Goal: Communication & Community: Answer question/provide support

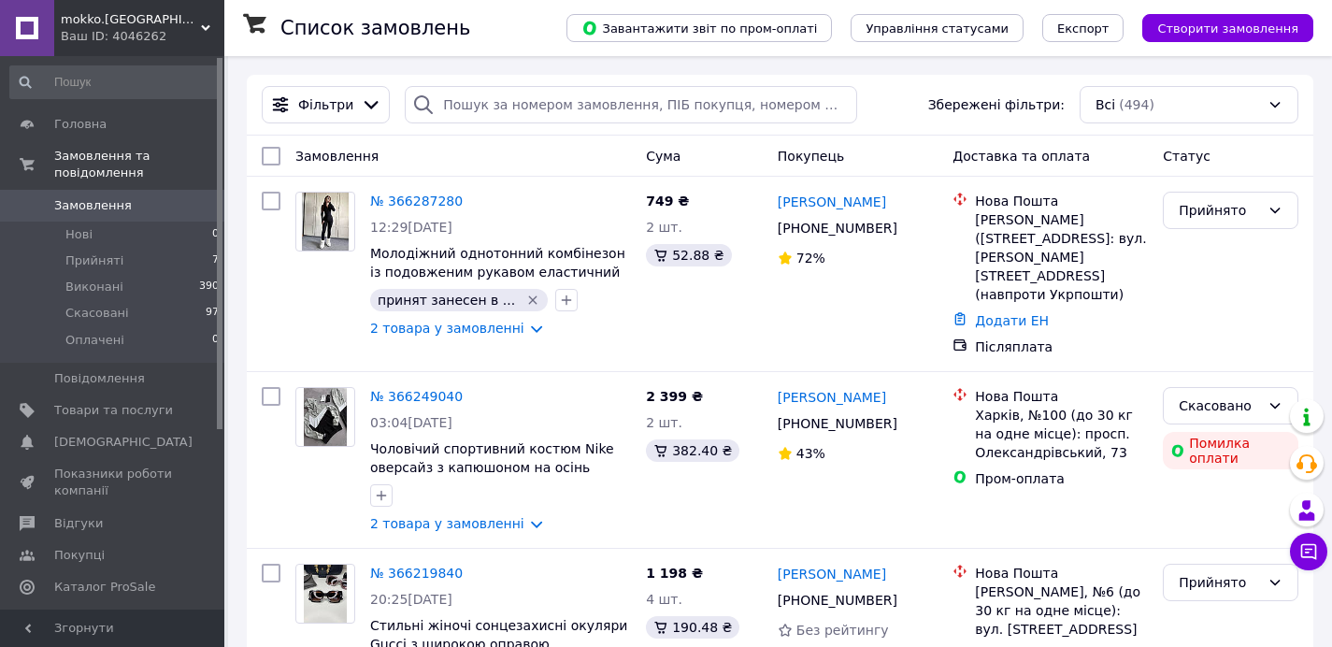
click at [911, 106] on div "Фільтри Збережені фільтри: Всі (494)" at bounding box center [780, 104] width 1052 height 37
click at [752, 149] on div "Cума" at bounding box center [705, 156] width 132 height 34
click at [1310, 548] on icon at bounding box center [1308, 551] width 19 height 19
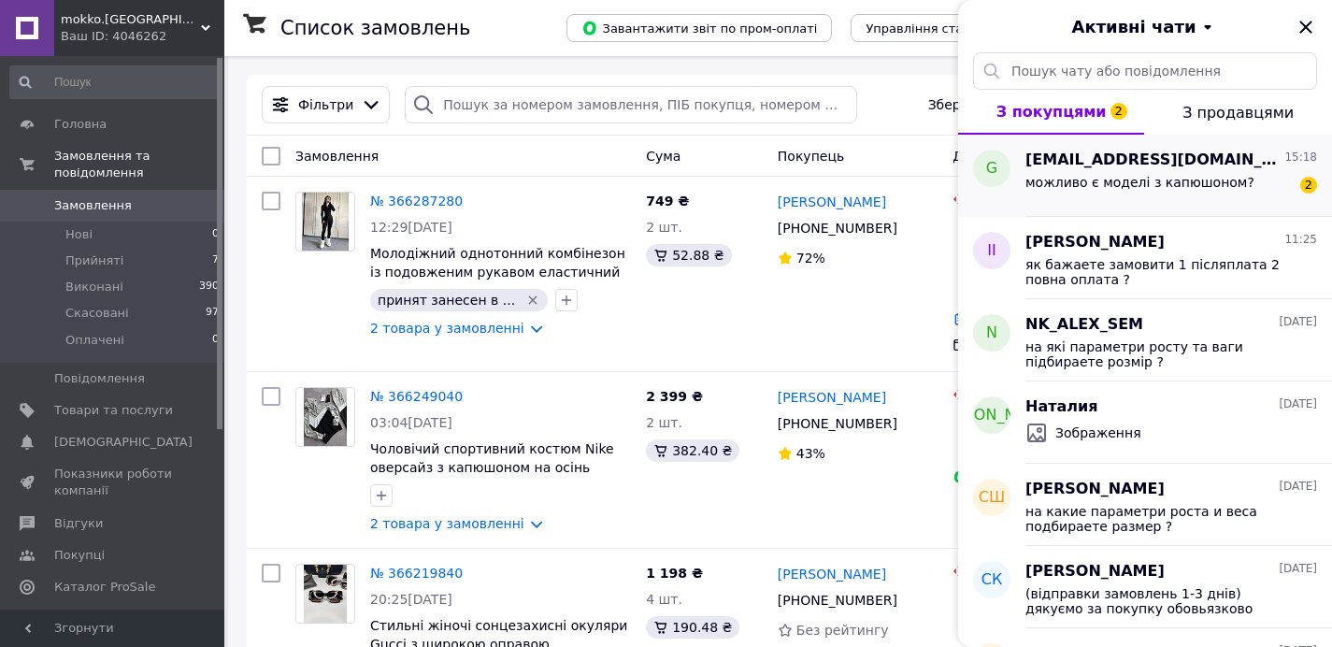
click at [1097, 175] on span "можливо є моделі з капюшоном?" at bounding box center [1140, 182] width 229 height 15
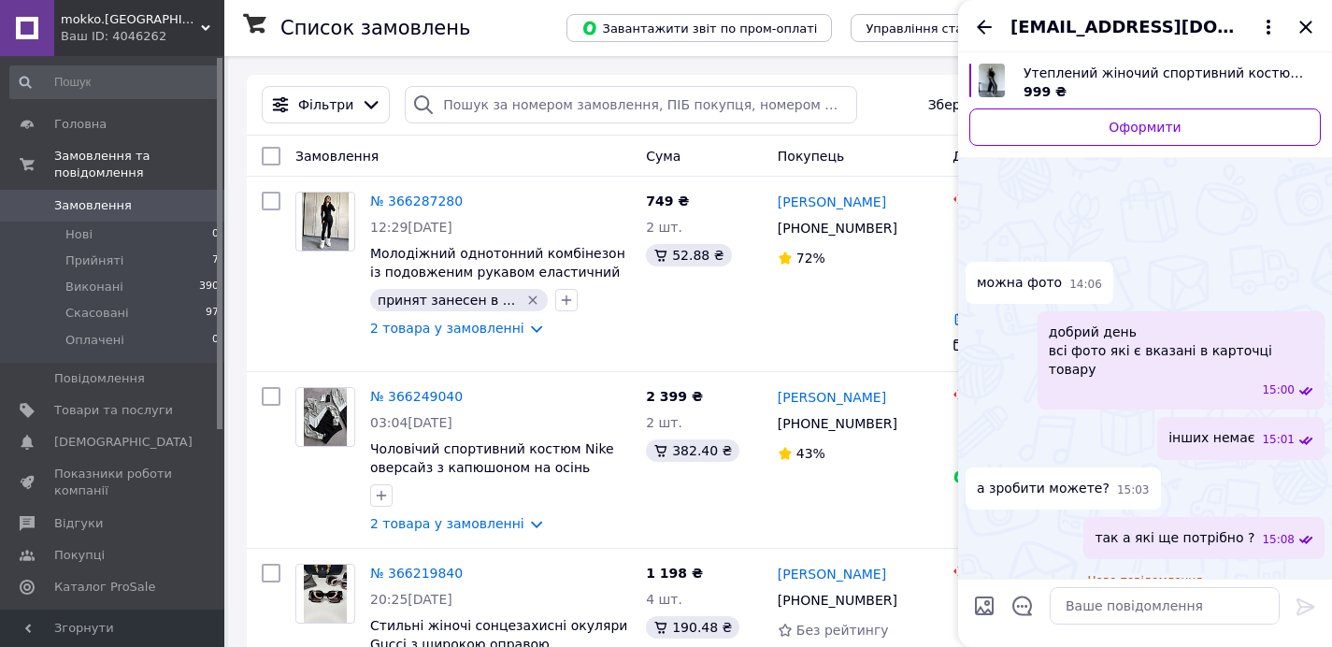
scroll to position [102, 0]
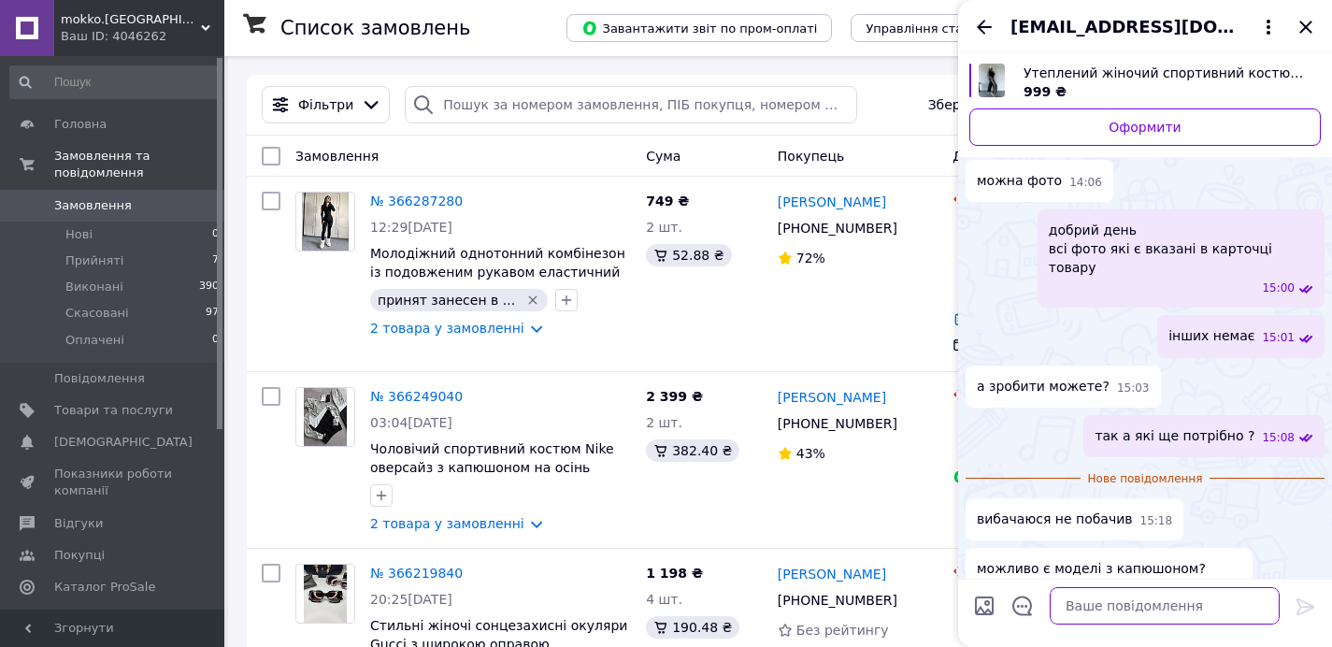
click at [1109, 590] on textarea at bounding box center [1165, 605] width 230 height 37
drag, startPoint x: 1078, startPoint y: 486, endPoint x: 1090, endPoint y: 474, distance: 17.2
click at [1090, 498] on div "вибачаюся не побачив 15:18" at bounding box center [1075, 519] width 218 height 42
click at [1084, 446] on ul "Утеплений жіночий спортивний костюм двійка на флісі з лампасами прогулянковий к…" at bounding box center [1145, 304] width 359 height 610
click at [1165, 381] on div "а зробити можете? 15:03" at bounding box center [1145, 387] width 359 height 42
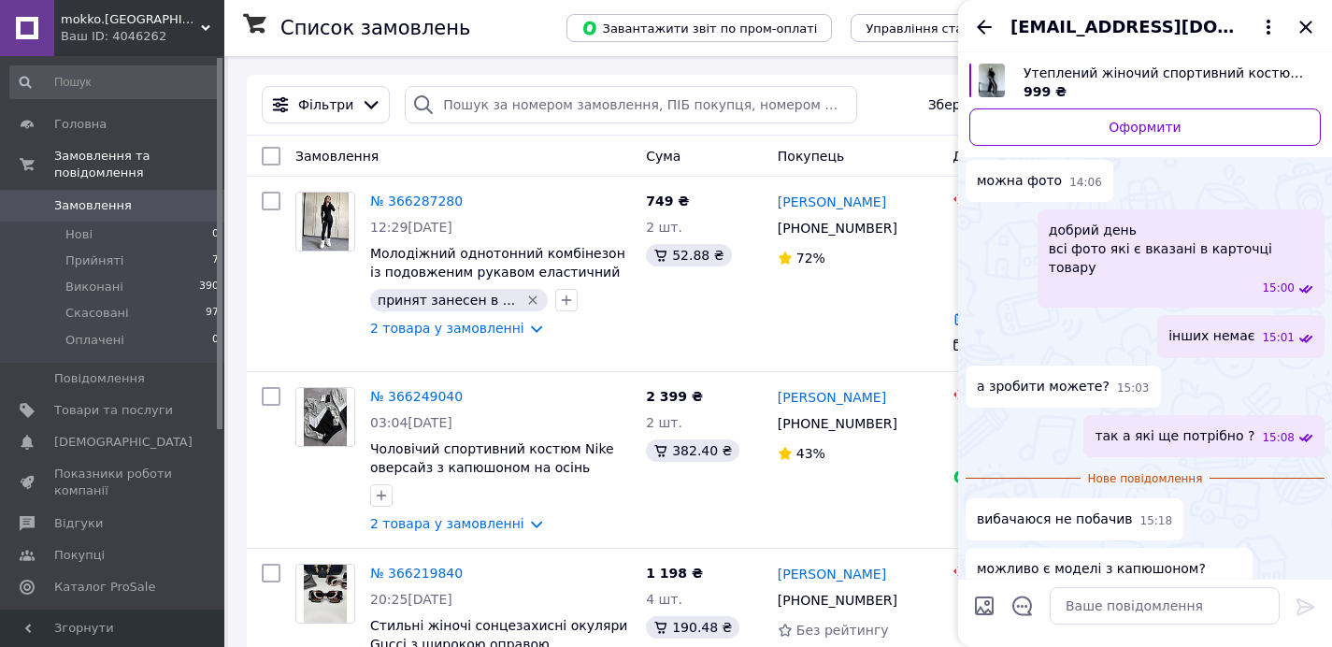
click at [1204, 366] on div "а зробити можете? 15:03" at bounding box center [1145, 387] width 359 height 42
click at [1235, 366] on div "а зробити можете? 15:03" at bounding box center [1145, 387] width 359 height 42
click at [1238, 366] on div "а зробити можете? 15:03" at bounding box center [1145, 387] width 359 height 42
click at [1116, 607] on textarea at bounding box center [1165, 605] width 230 height 37
click at [1232, 505] on div "вибачаюся не побачив 15:18" at bounding box center [1145, 519] width 359 height 42
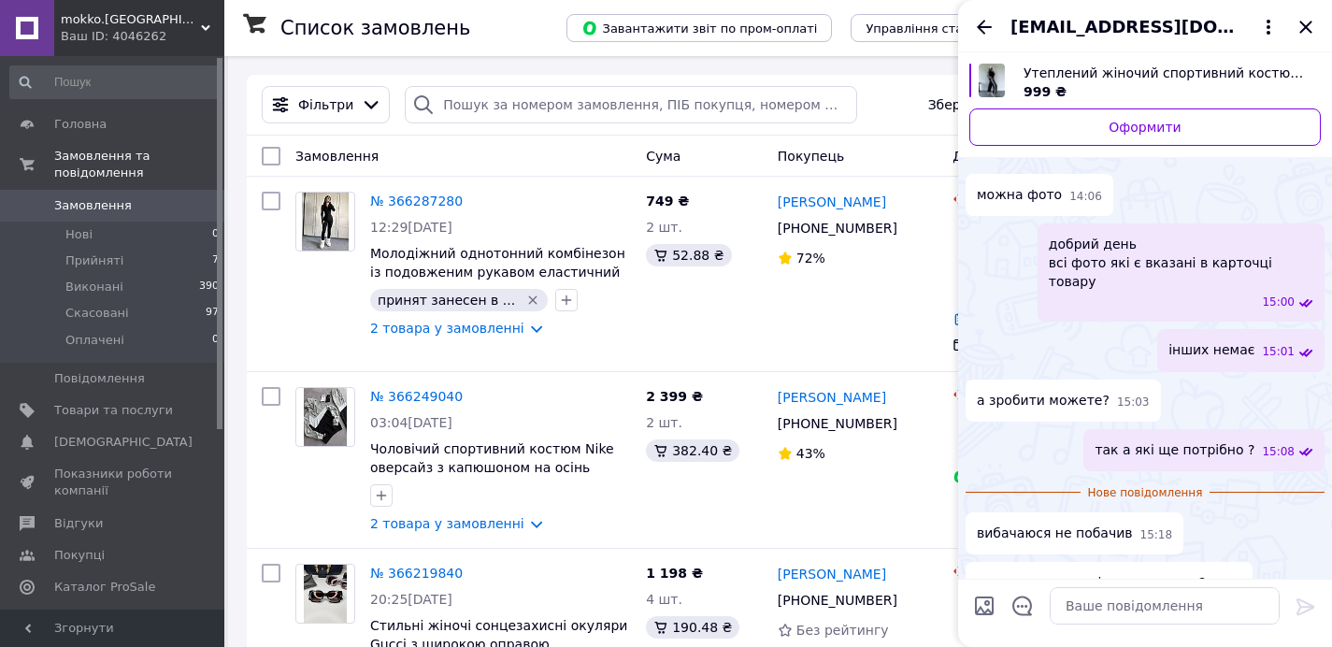
scroll to position [54, 0]
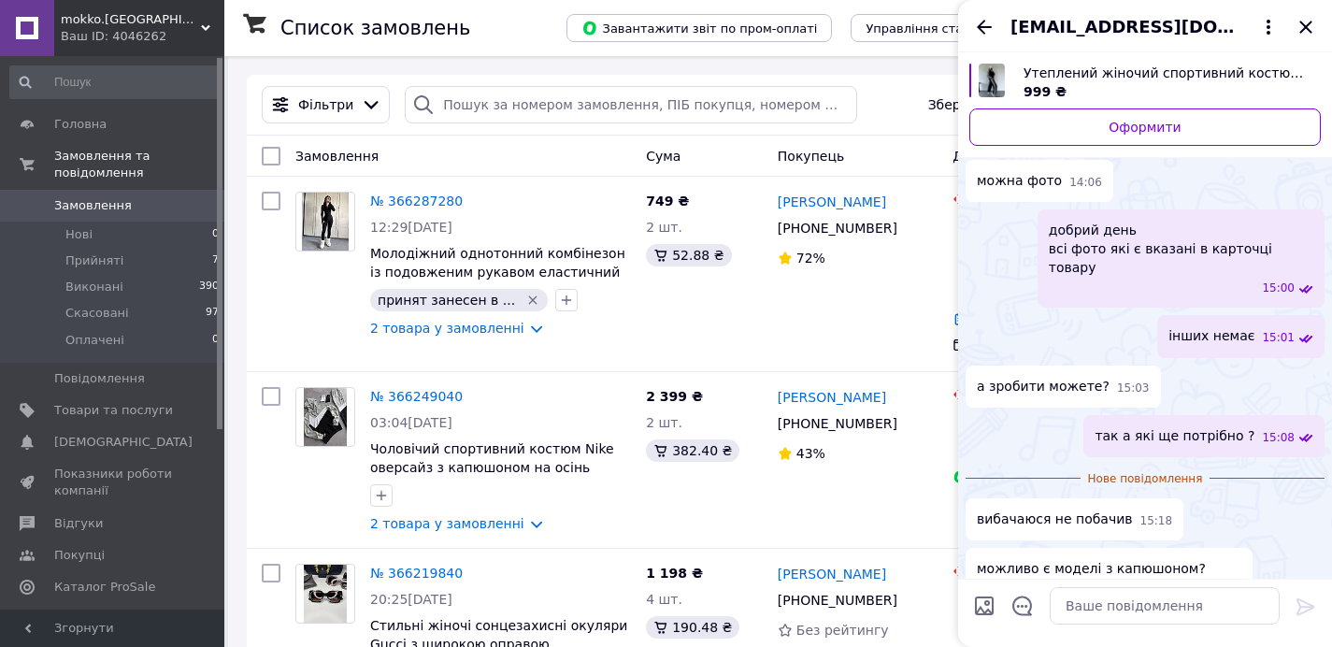
click at [1254, 502] on div "вибачаюся не побачив 15:18" at bounding box center [1145, 519] width 359 height 42
click at [1148, 602] on textarea at bounding box center [1165, 605] width 230 height 37
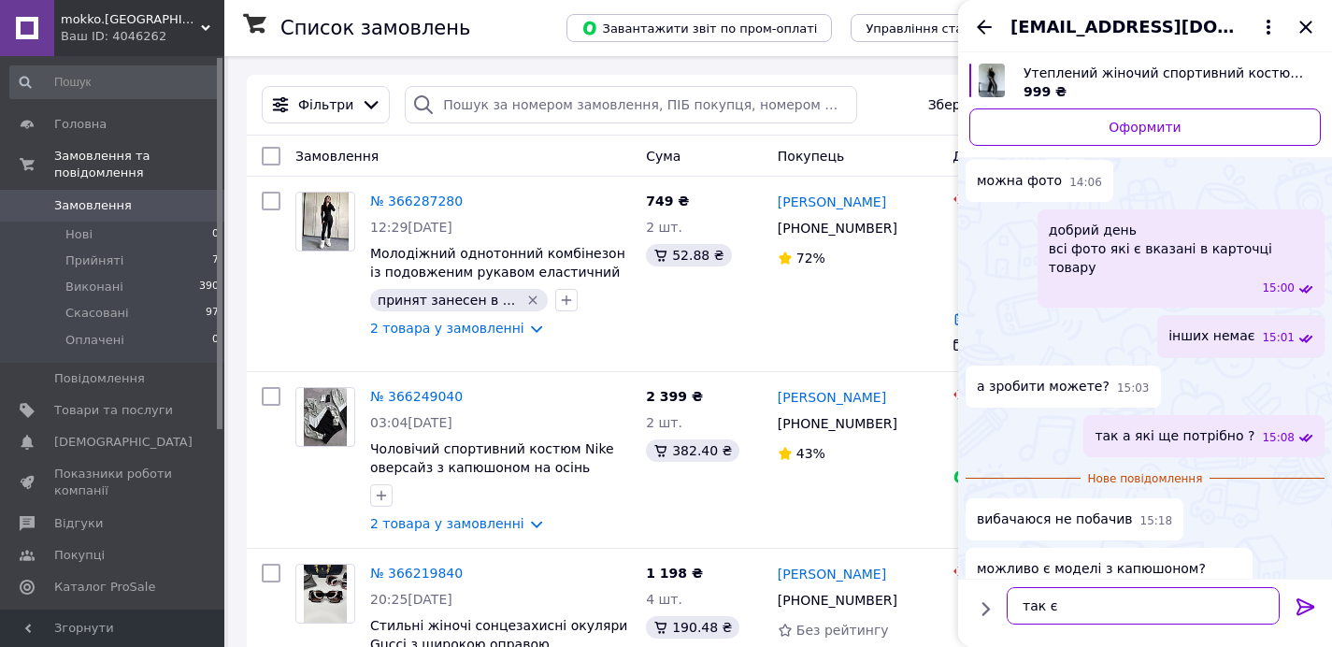
type textarea "так є"
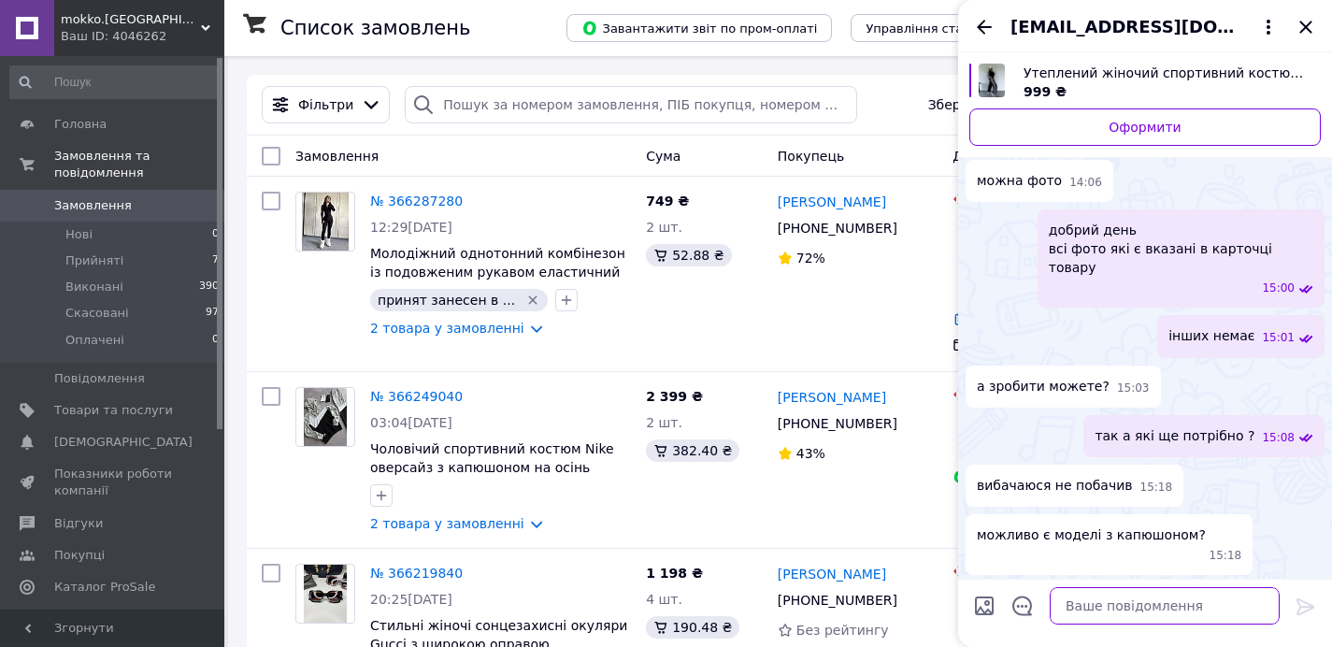
scroll to position [70, 0]
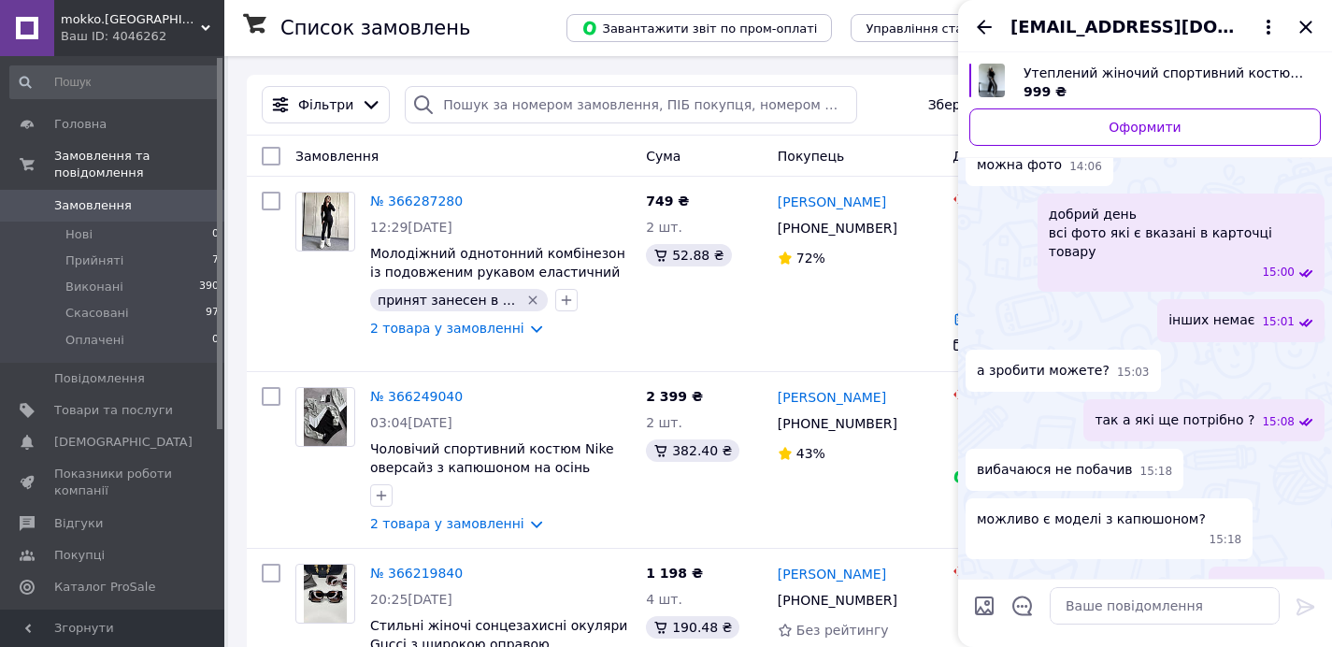
click at [1109, 36] on span "[EMAIL_ADDRESS][DOMAIN_NAME]" at bounding box center [1127, 27] width 232 height 24
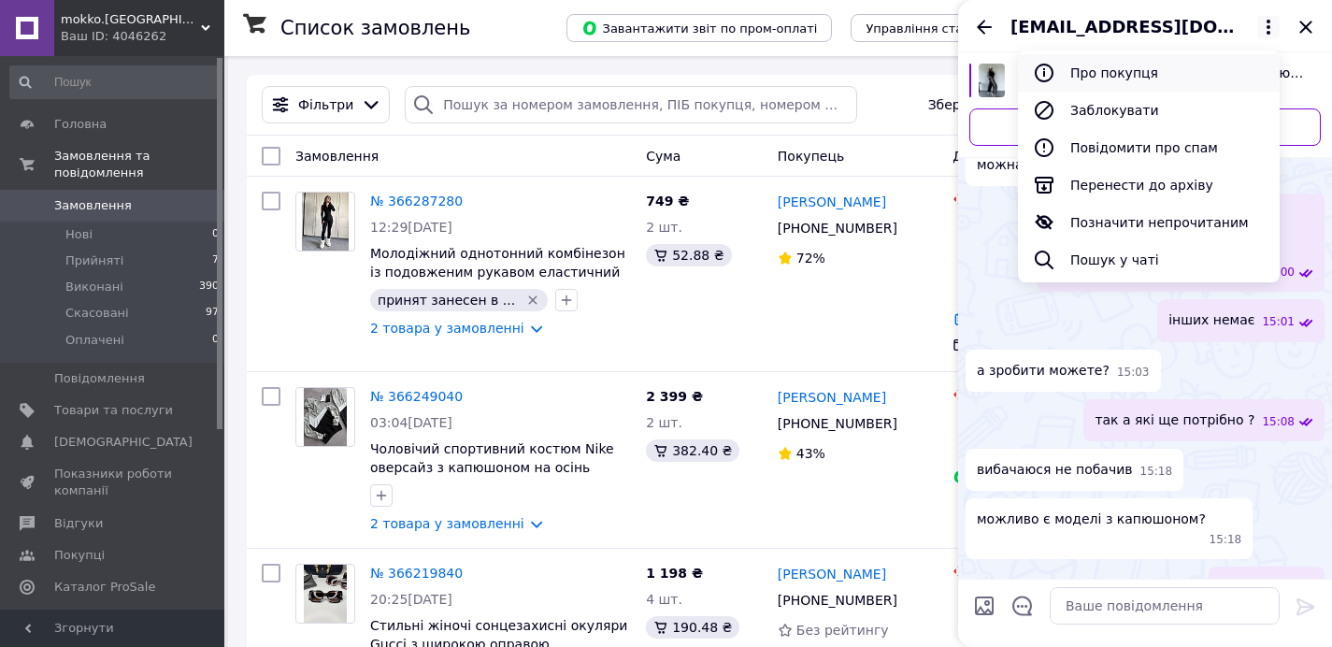
click at [1116, 63] on button "Про покупця" at bounding box center [1149, 72] width 262 height 37
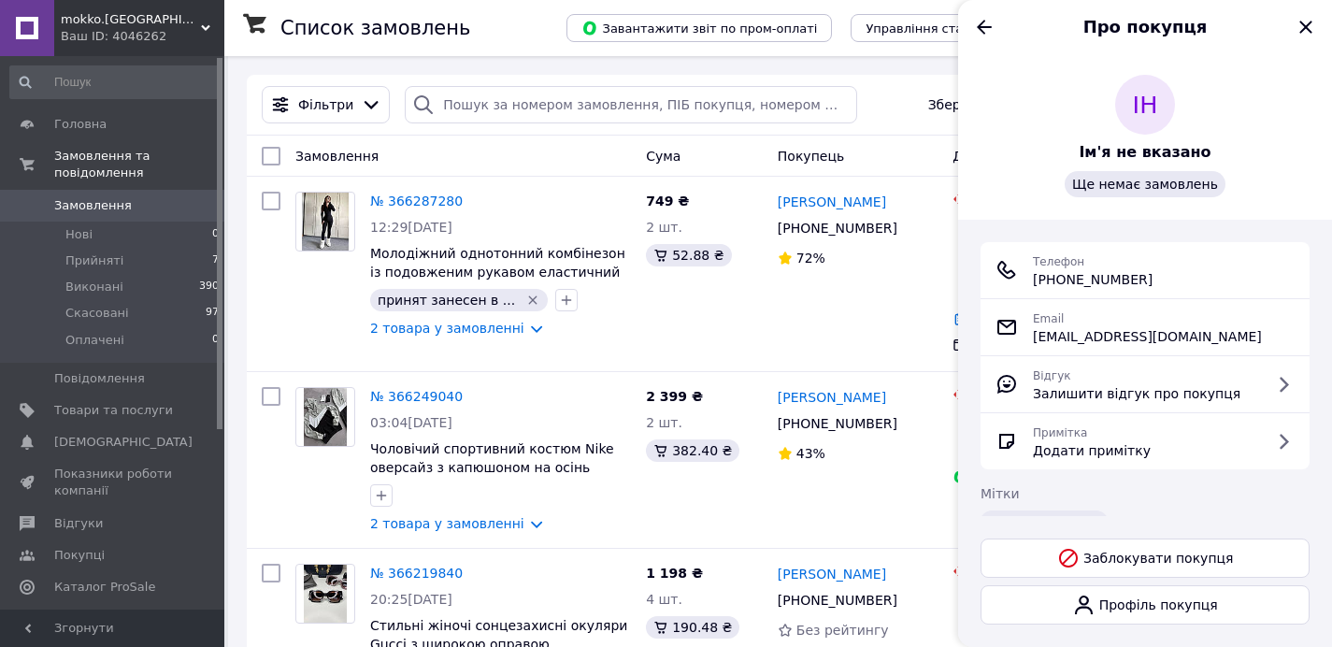
click at [1112, 275] on span "[PHONE_NUMBER]" at bounding box center [1093, 279] width 120 height 19
click at [1112, 274] on span "[PHONE_NUMBER]" at bounding box center [1093, 279] width 120 height 19
copy ul "[PHONE_NUMBER]"
click at [983, 16] on icon "Назад" at bounding box center [984, 27] width 22 height 22
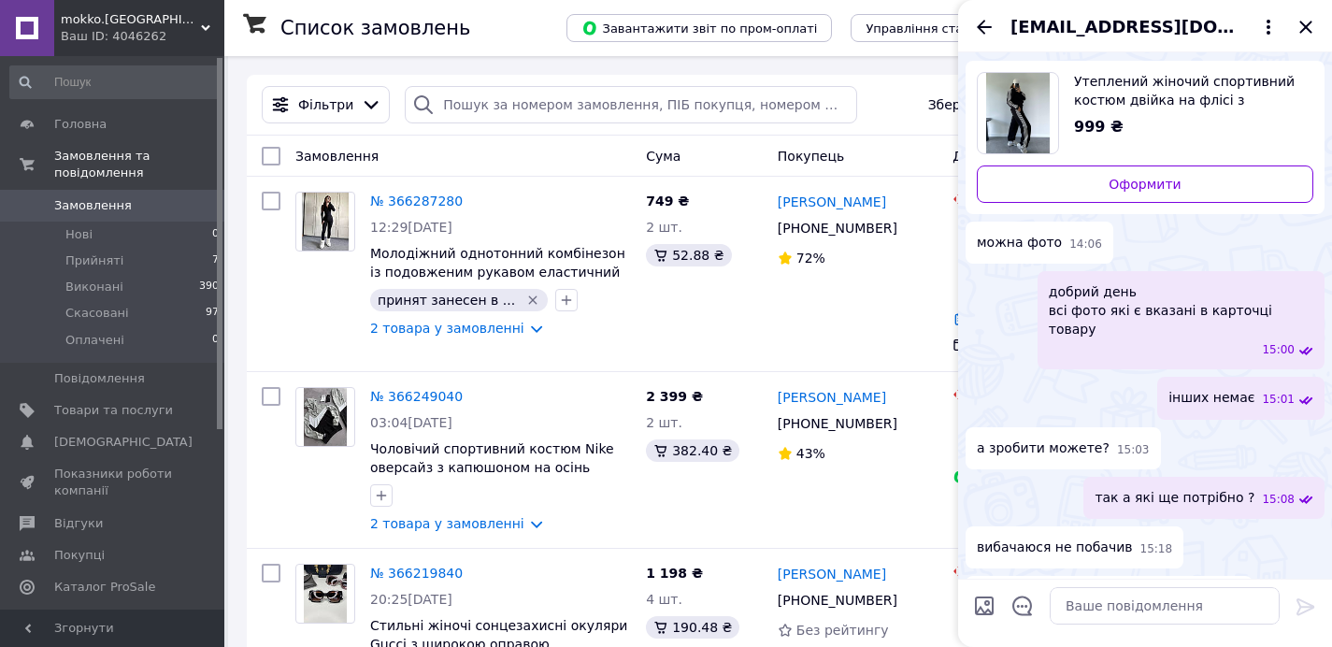
scroll to position [0, 0]
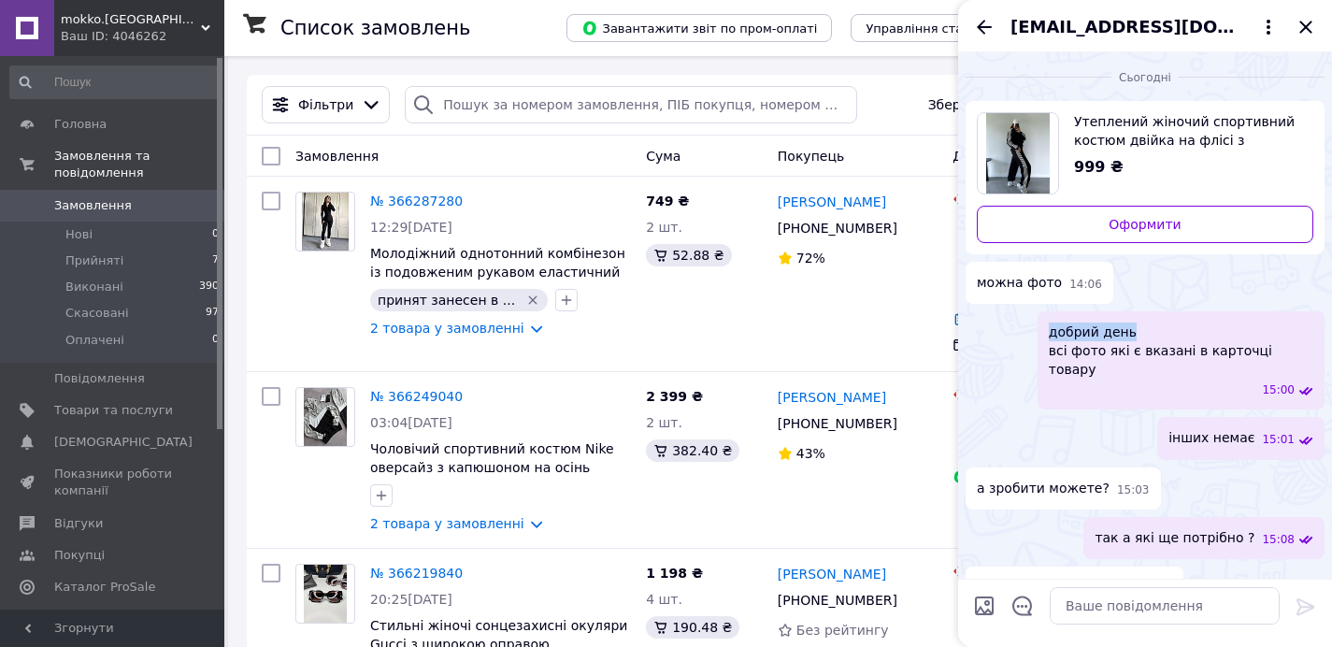
drag, startPoint x: 1132, startPoint y: 329, endPoint x: 1060, endPoint y: 338, distance: 72.6
click at [1052, 336] on span "добрий день всі фото які є вказані в карточці товару" at bounding box center [1181, 351] width 265 height 56
copy span "добрий день"
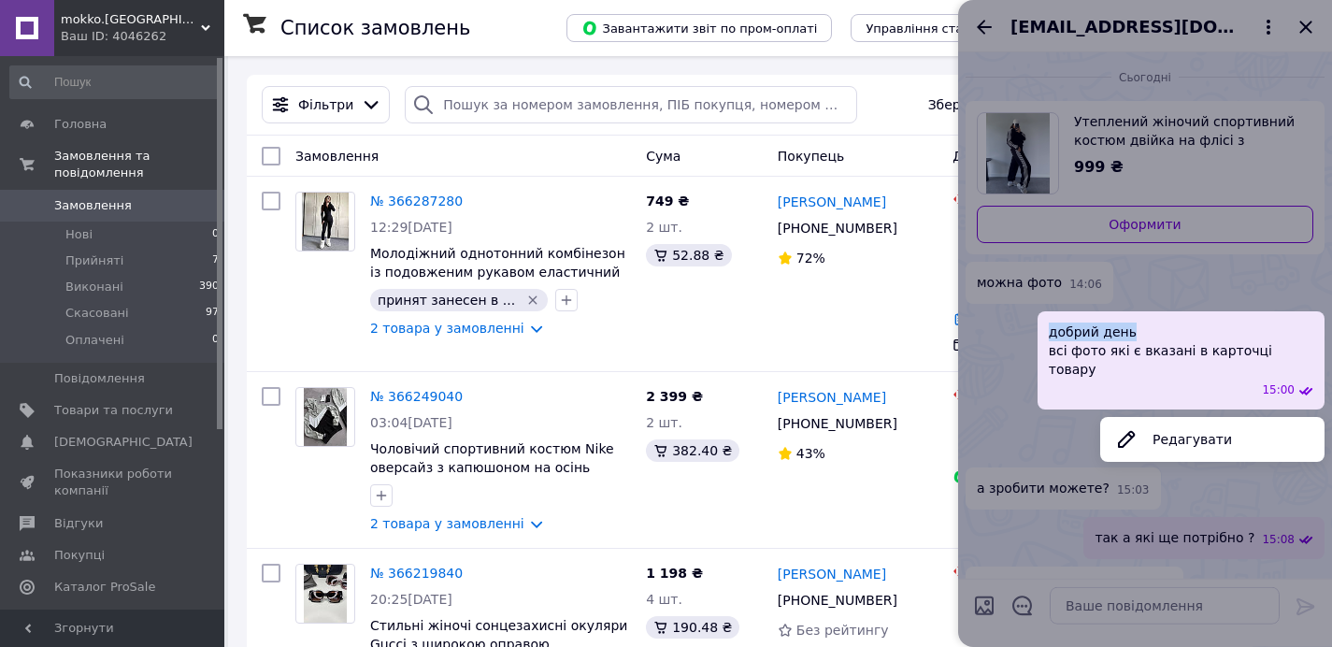
click at [1076, 332] on span "добрий день всі фото які є вказані в карточці товару" at bounding box center [1181, 351] width 265 height 56
click at [1000, 375] on div at bounding box center [1145, 323] width 374 height 647
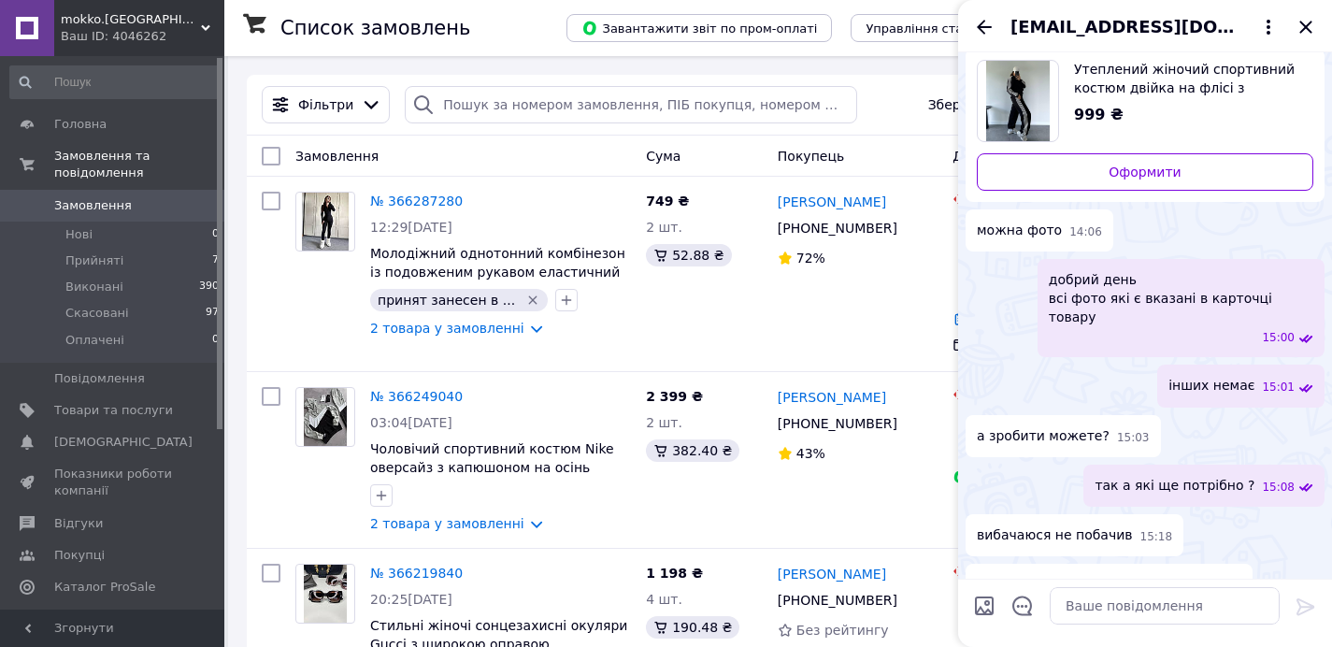
scroll to position [70, 0]
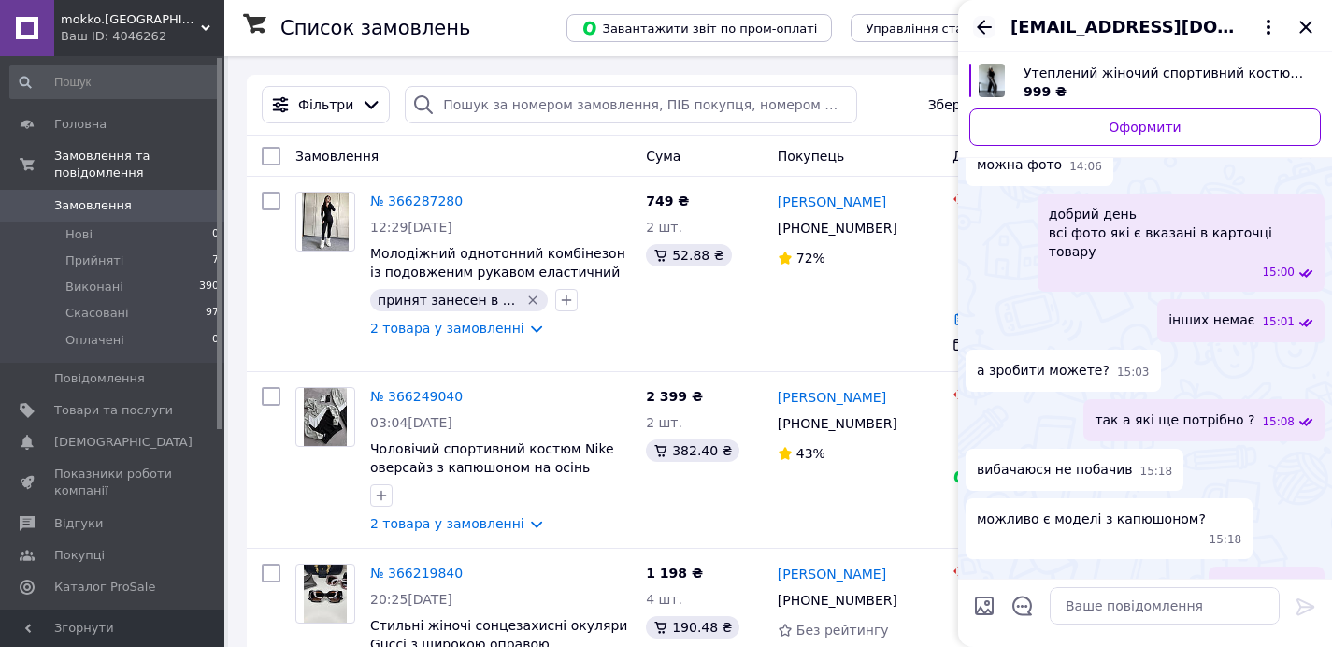
click at [985, 24] on icon "Назад" at bounding box center [984, 27] width 22 height 22
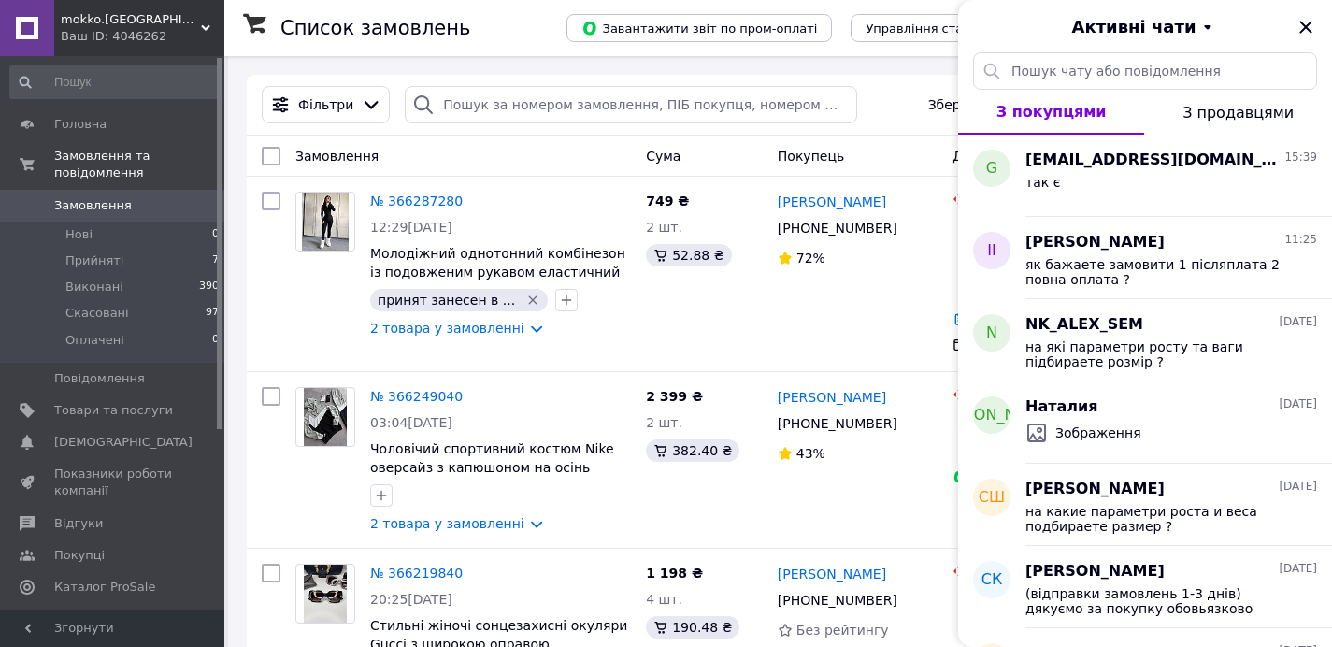
drag, startPoint x: 1307, startPoint y: 24, endPoint x: 1282, endPoint y: 26, distance: 25.3
click at [1307, 24] on icon "Закрити" at bounding box center [1306, 27] width 22 height 22
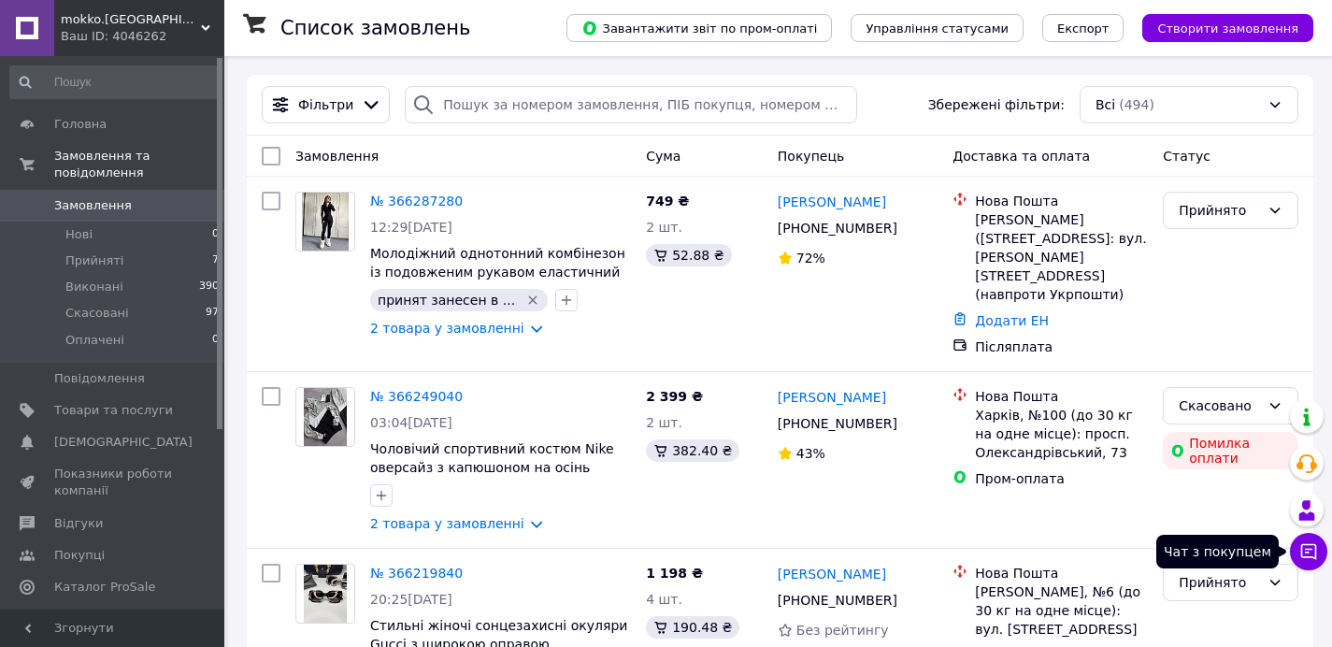
click at [1304, 553] on icon at bounding box center [1308, 551] width 19 height 19
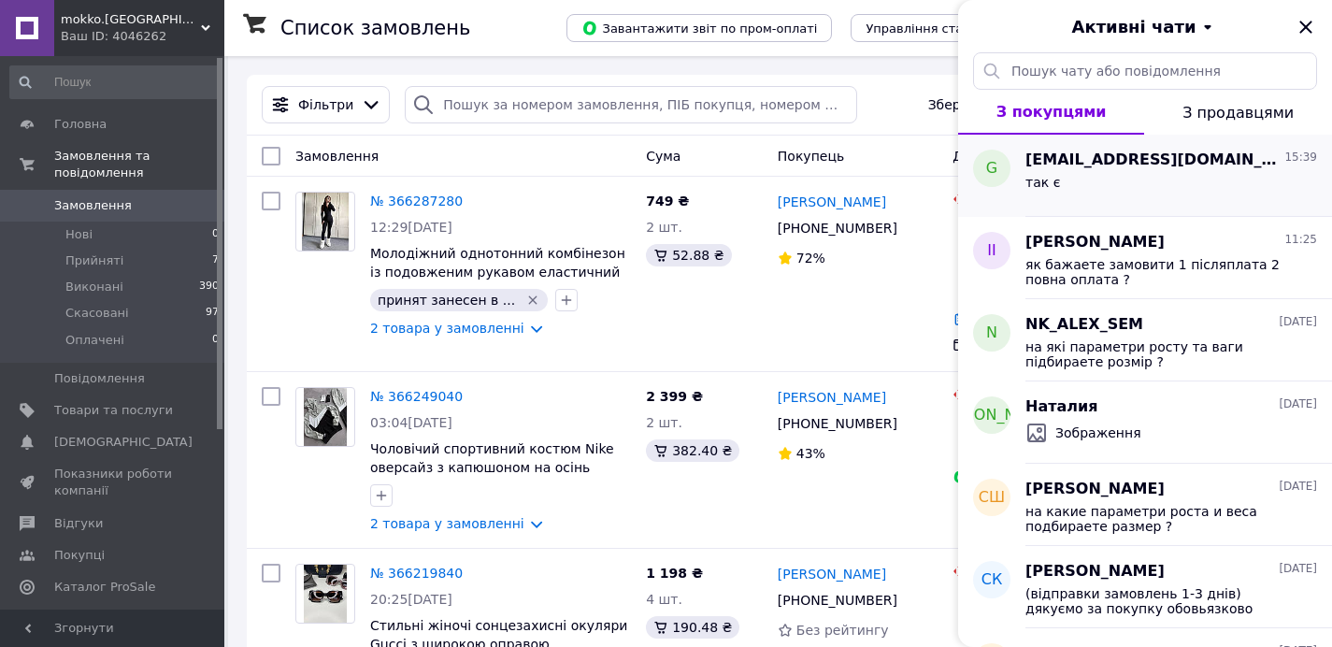
click at [1030, 194] on div "так є" at bounding box center [1043, 188] width 35 height 26
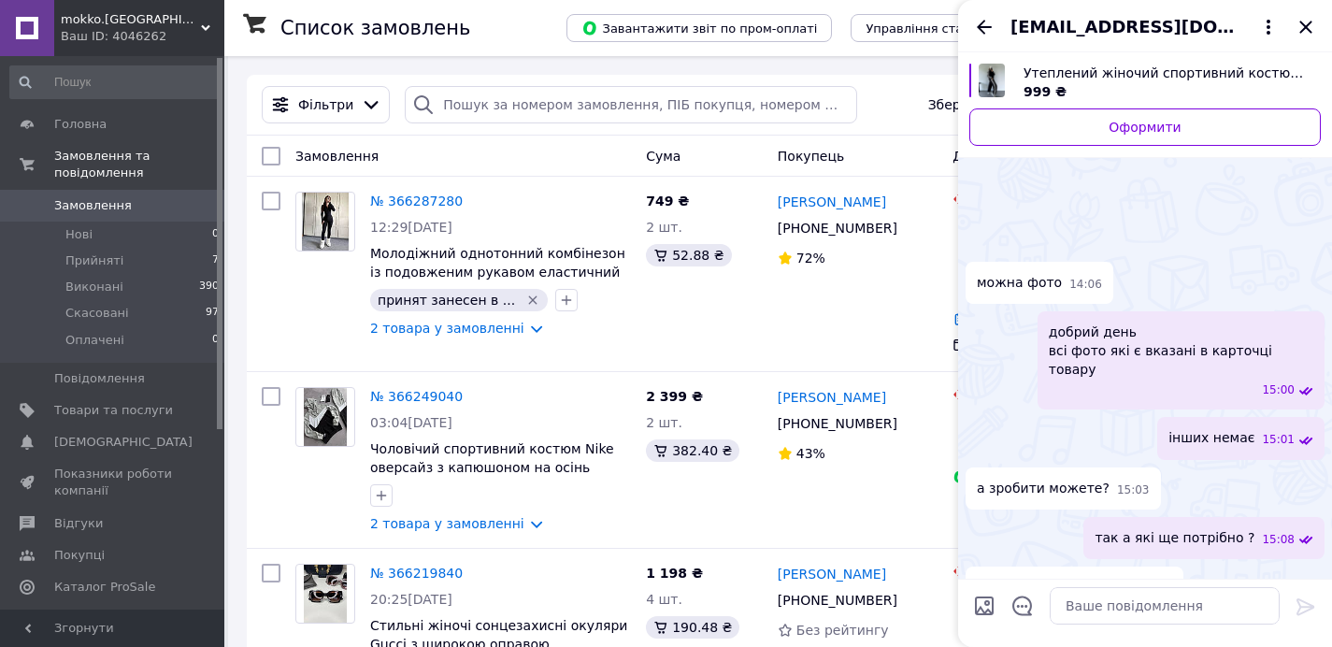
scroll to position [118, 0]
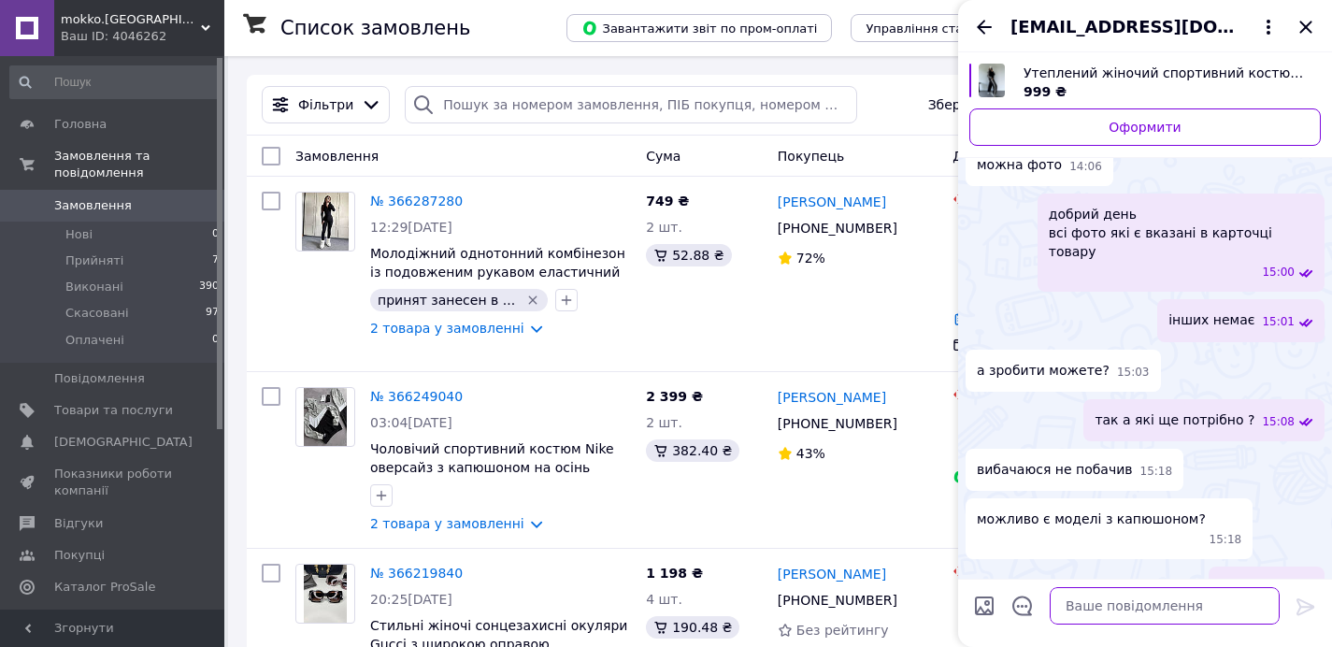
click at [1138, 609] on textarea at bounding box center [1165, 605] width 230 height 37
type textarea "скинули варіанти вам у [PERSON_NAME]"
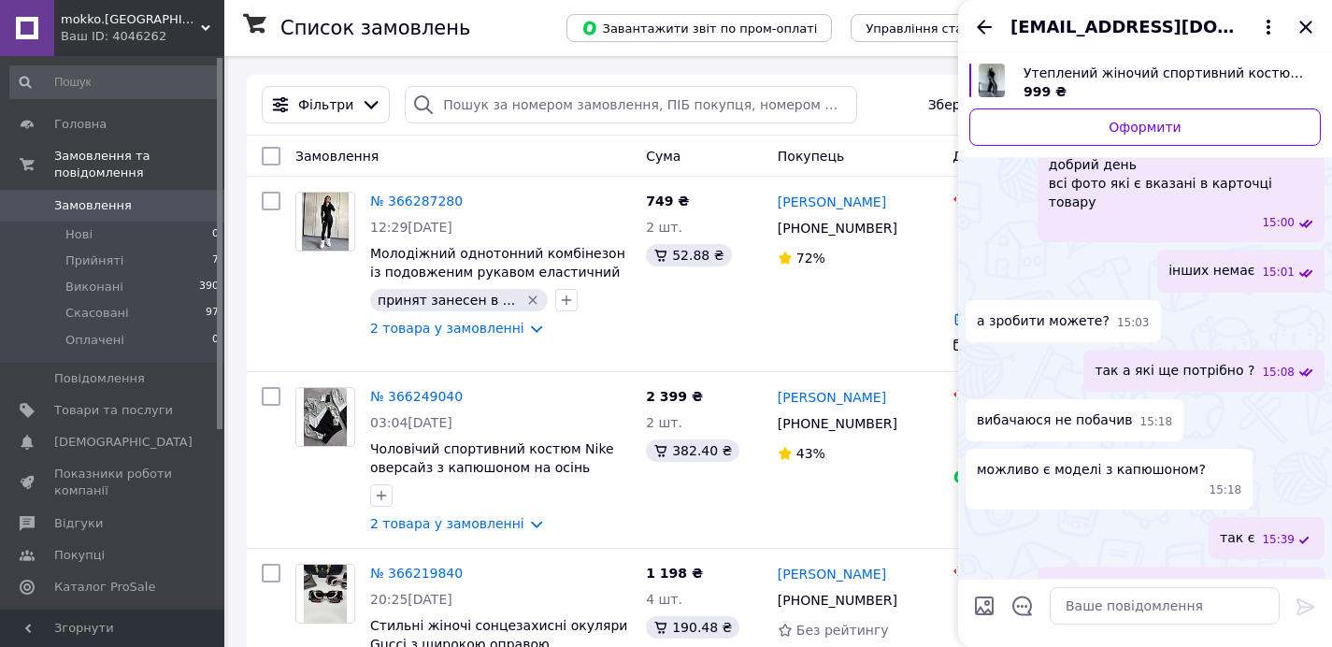
click at [1297, 29] on icon "Закрити" at bounding box center [1306, 27] width 22 height 22
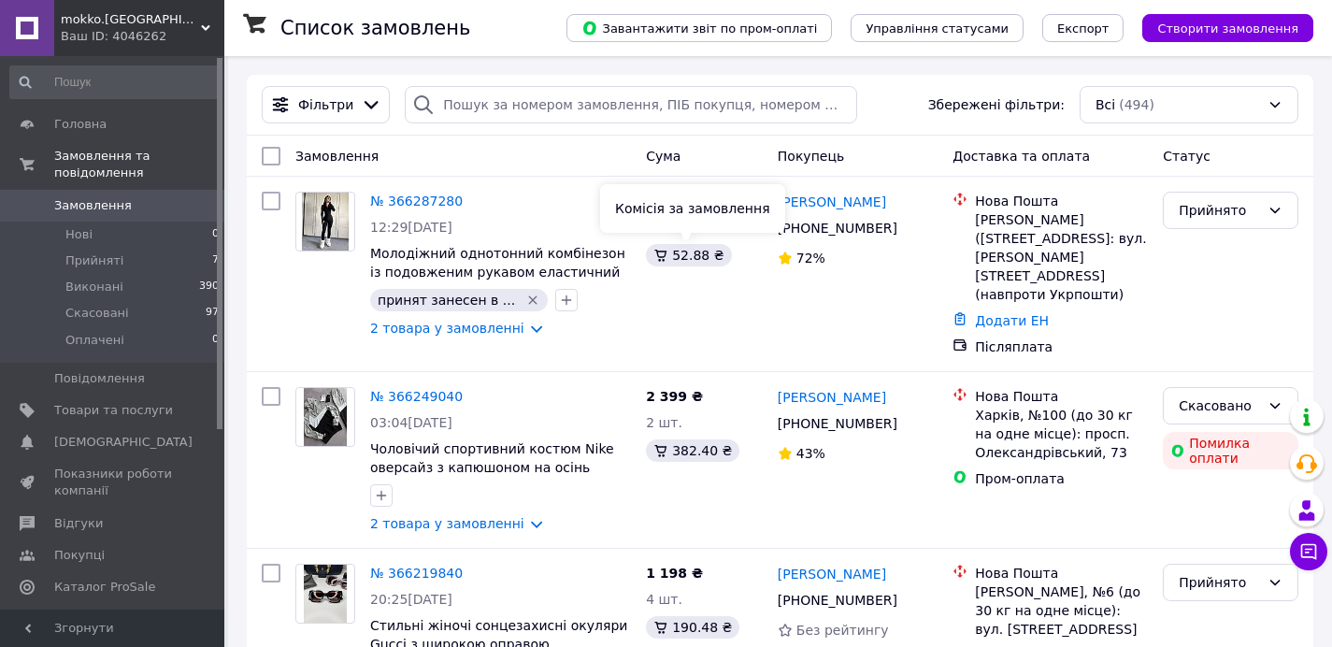
click at [914, 125] on div "Фільтри Збережені фільтри: Всі (494)" at bounding box center [780, 105] width 1067 height 61
click at [522, 142] on div "Замовлення" at bounding box center [463, 156] width 351 height 34
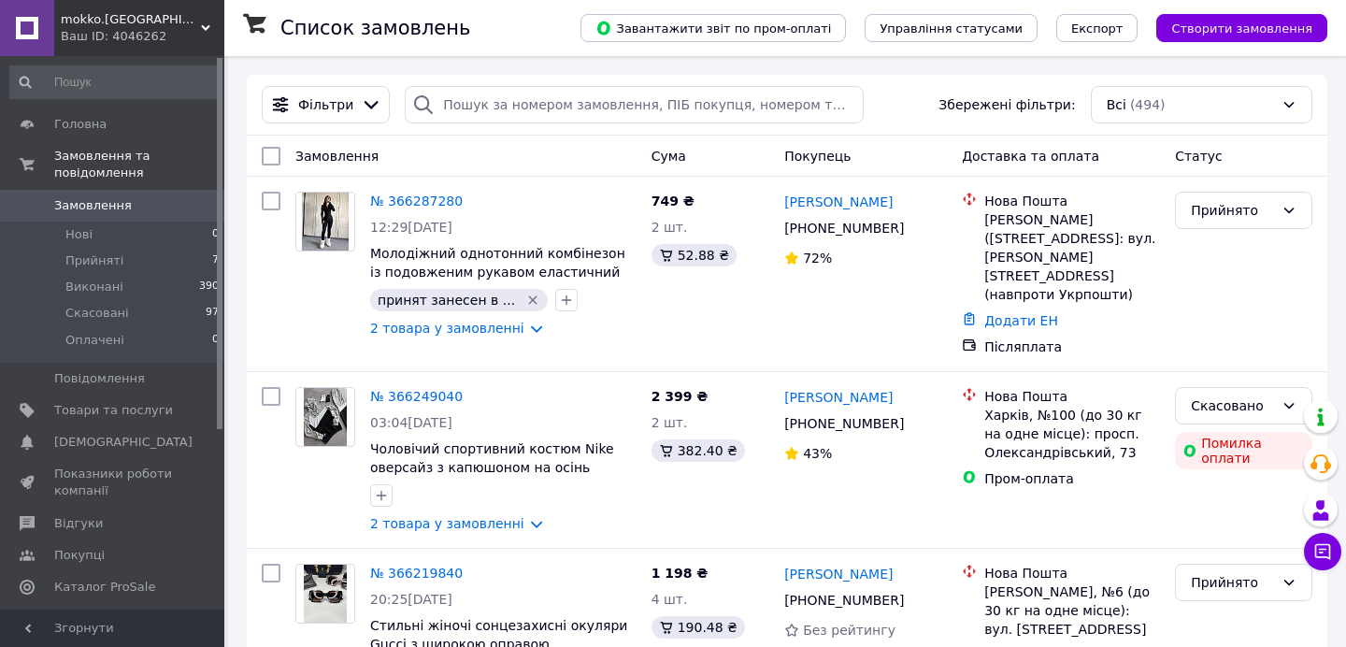
click at [863, 124] on div "Фільтри Збережені фільтри: Всі (494)" at bounding box center [787, 105] width 1081 height 61
